Goal: Task Accomplishment & Management: Complete application form

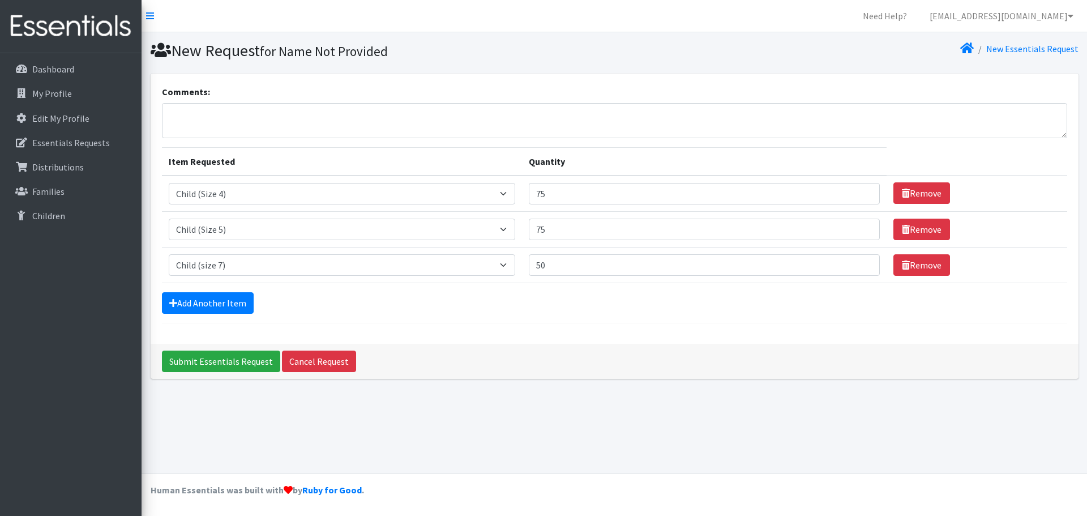
select select "3070"
select select "3068"
select select "14435"
click at [200, 306] on link "Add Another Item" at bounding box center [208, 303] width 92 height 22
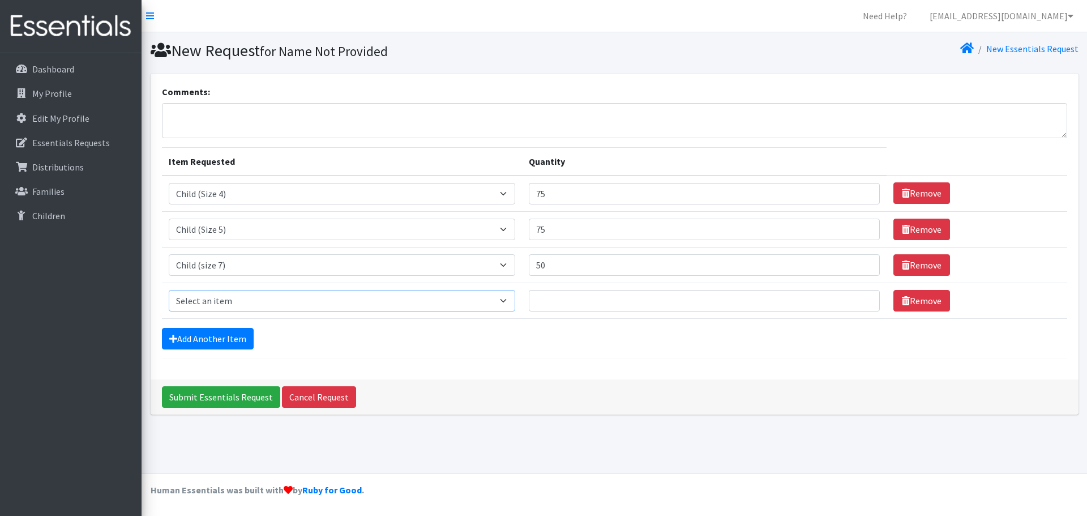
click at [421, 303] on select "Select an item Child (Newborn) Child (Size 1) Child (Size 2) Child (Size 3) Chi…" at bounding box center [342, 301] width 347 height 22
select select "3067"
click at [169, 290] on select "Select an item Child (Newborn) Child (Size 1) Child (Size 2) Child (Size 3) Chi…" at bounding box center [342, 301] width 347 height 22
drag, startPoint x: 473, startPoint y: 265, endPoint x: 460, endPoint y: 265, distance: 13.0
click at [529, 265] on input "50" at bounding box center [704, 265] width 351 height 22
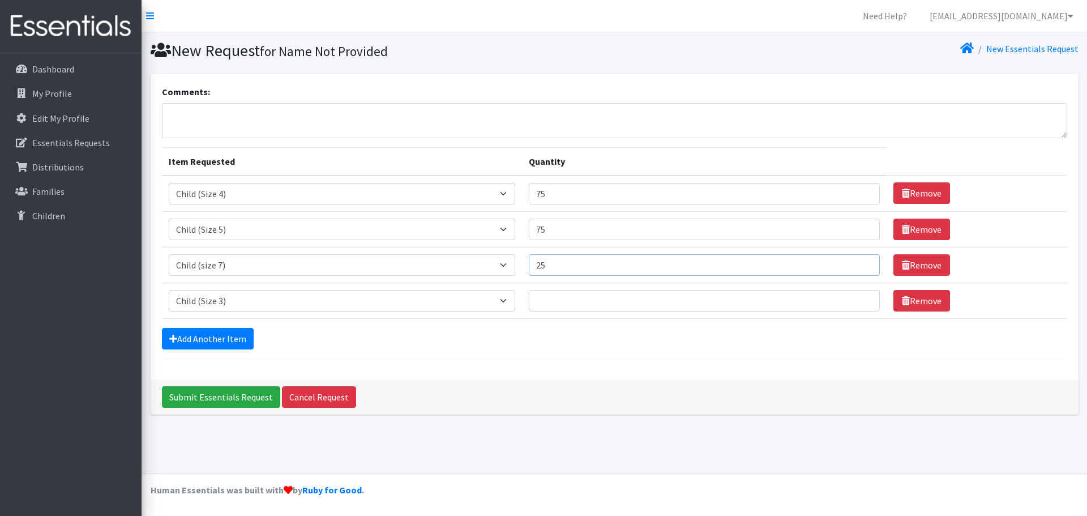
type input "25"
click at [529, 291] on input "Quantity" at bounding box center [704, 301] width 351 height 22
type input "25"
